Goal: Task Accomplishment & Management: Use online tool/utility

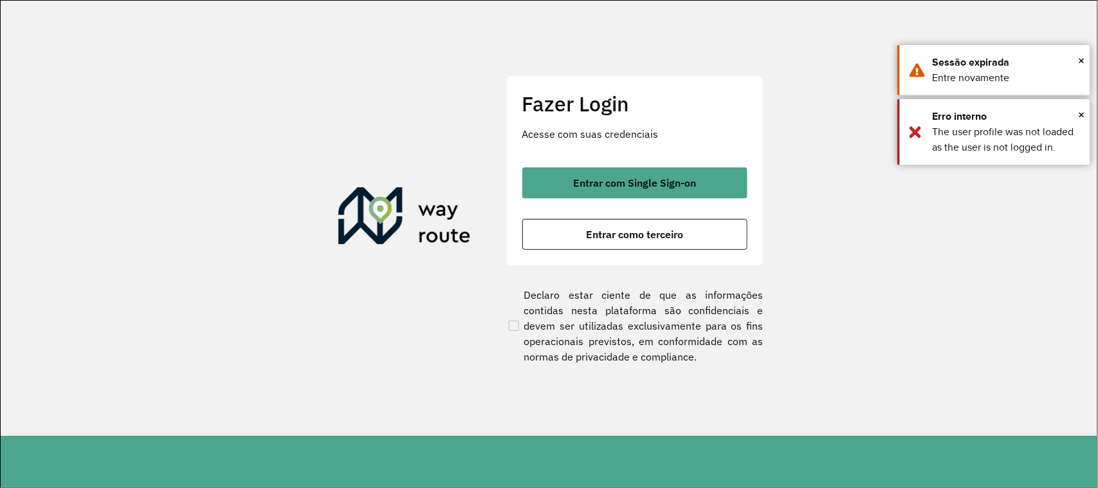
click at [956, 265] on section "Fazer Login Acesse com suas credenciais Entrar com Single Sign-on Entrar como t…" at bounding box center [549, 218] width 1097 height 435
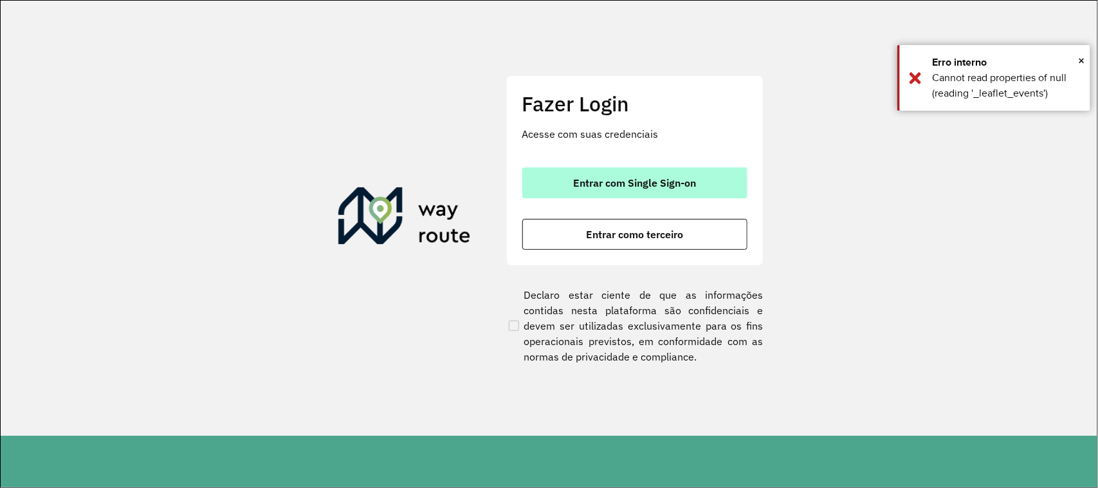
click at [634, 174] on button "Entrar com Single Sign-on" at bounding box center [634, 182] width 225 height 31
